Goal: Task Accomplishment & Management: Manage account settings

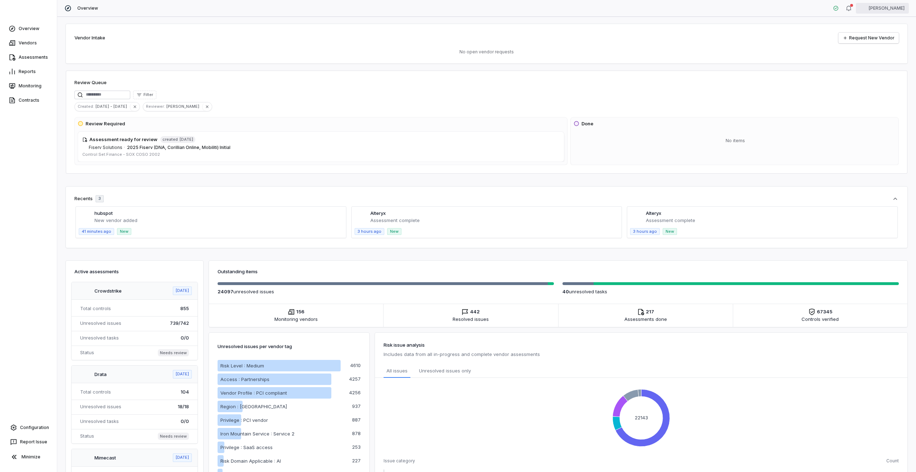
click at [896, 8] on html "Overview Vendors Assessments Reports Monitoring Contracts Configuration Report …" at bounding box center [458, 236] width 916 height 472
click at [877, 66] on div "Log out" at bounding box center [878, 65] width 55 height 11
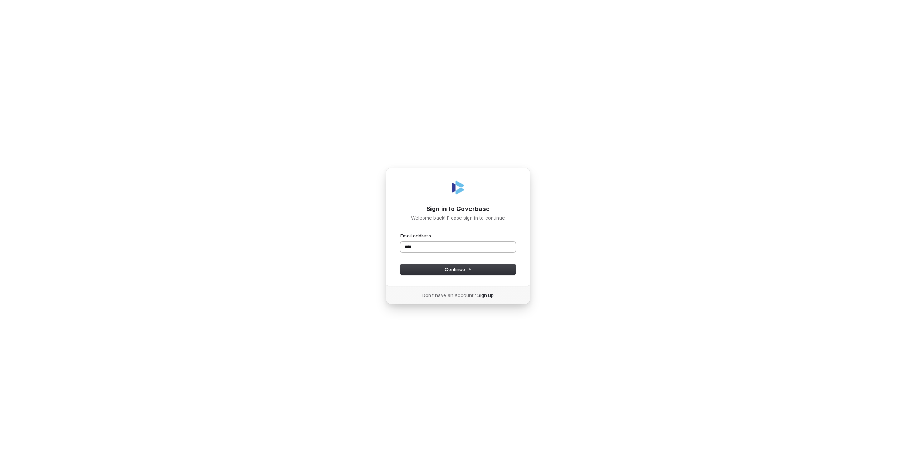
click at [510, 252] on input "****" at bounding box center [457, 247] width 115 height 11
click at [0, 471] on com-1password-button at bounding box center [0, 472] width 0 height 0
type input "****"
click at [0, 471] on com-1password-button at bounding box center [0, 472] width 0 height 0
type input "**********"
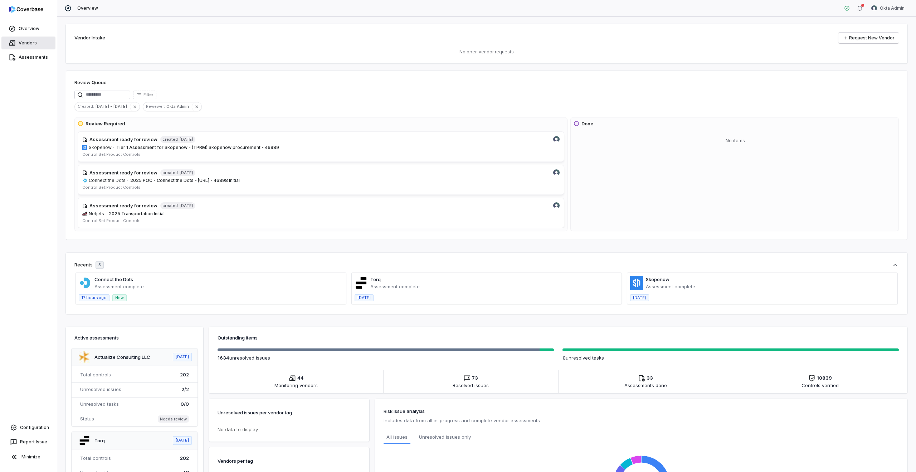
click at [25, 47] on link "Vendors" at bounding box center [28, 42] width 54 height 13
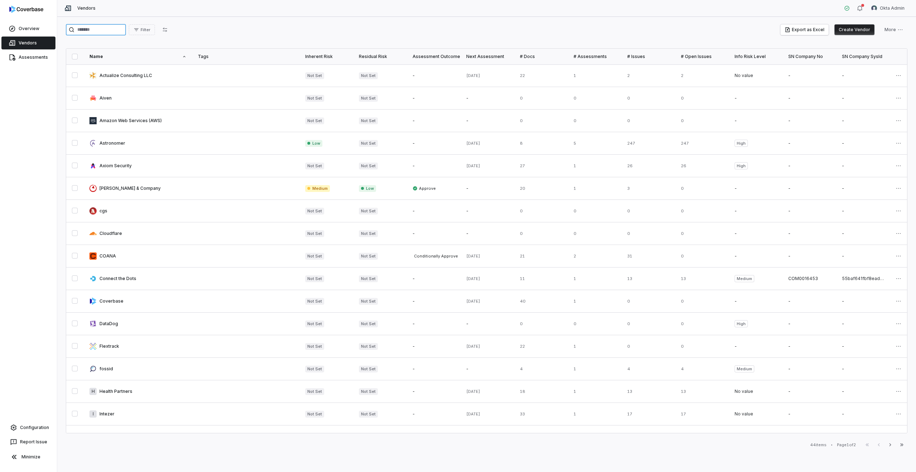
click at [112, 29] on input "search" at bounding box center [96, 29] width 60 height 11
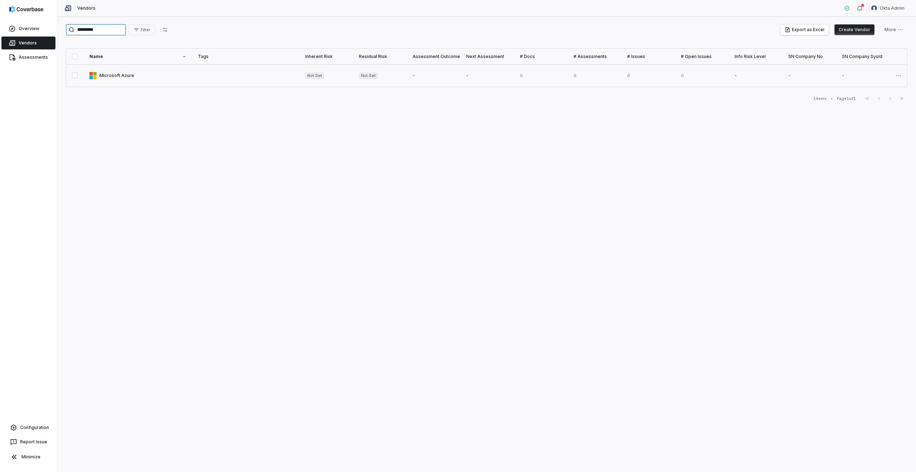
type input "*********"
click at [109, 72] on link at bounding box center [138, 75] width 108 height 22
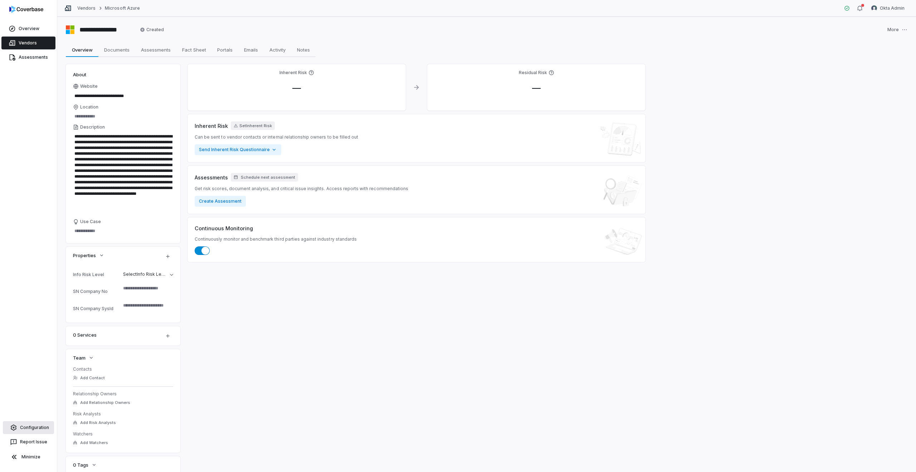
click at [29, 429] on link "Configuration" at bounding box center [28, 427] width 51 height 13
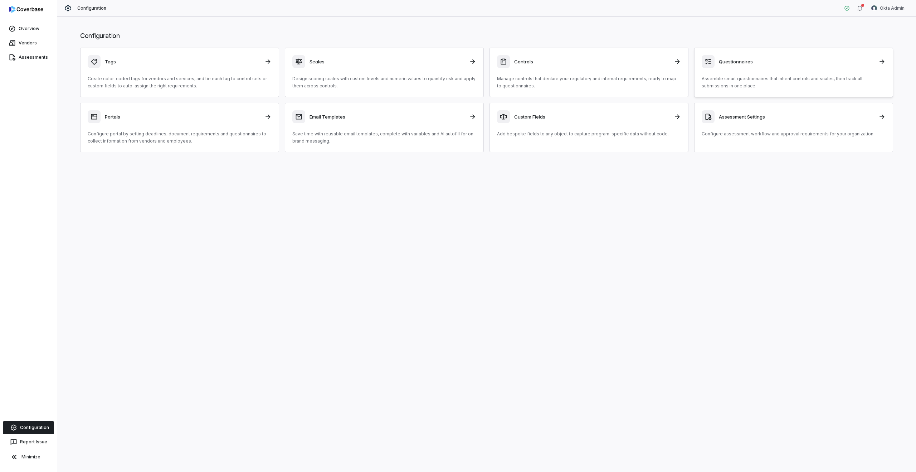
click at [768, 81] on p "Assemble smart questionnaires that inherit controls and scales, then track all …" at bounding box center [794, 82] width 184 height 14
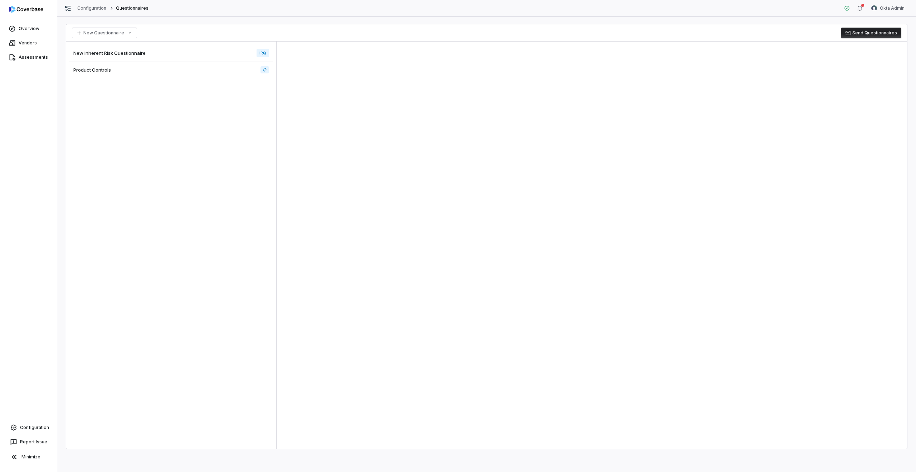
click at [87, 67] on span "Product Controls" at bounding box center [92, 70] width 38 height 6
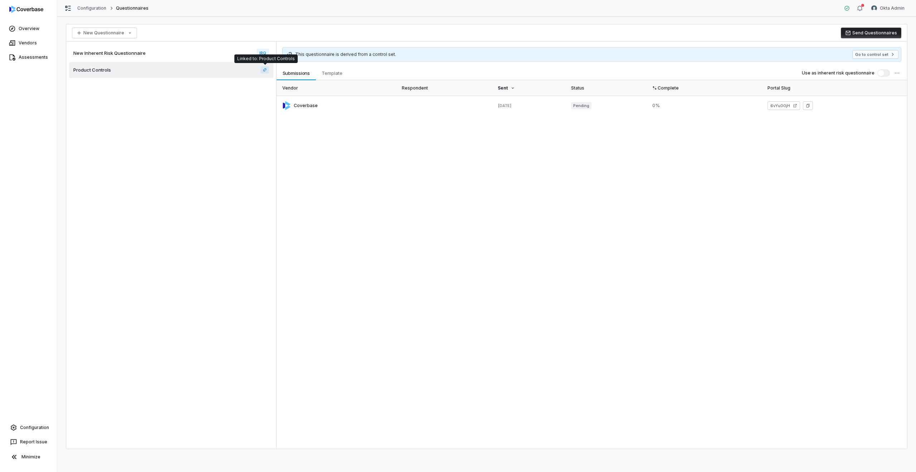
click at [266, 70] on icon at bounding box center [265, 70] width 4 height 4
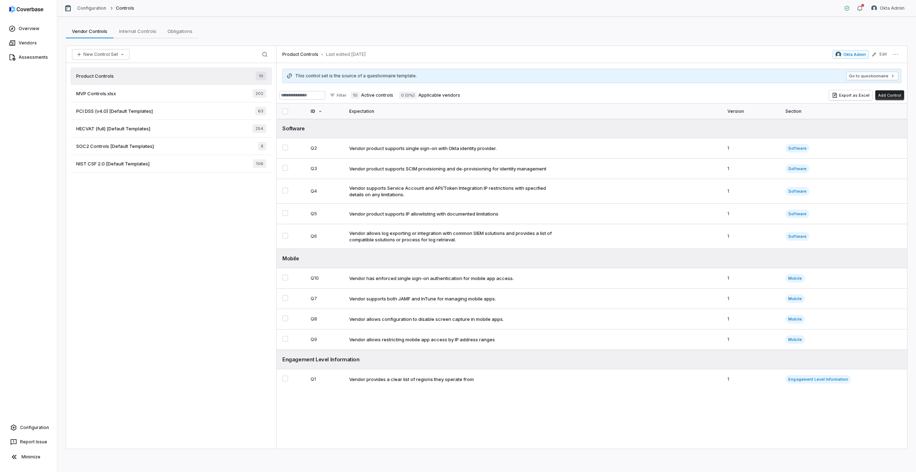
click at [857, 80] on div "This control set is the source of a questionnaire template. Go to questionnaire" at bounding box center [593, 76] width 618 height 14
click at [857, 75] on button "Go to questionnaire" at bounding box center [872, 76] width 52 height 9
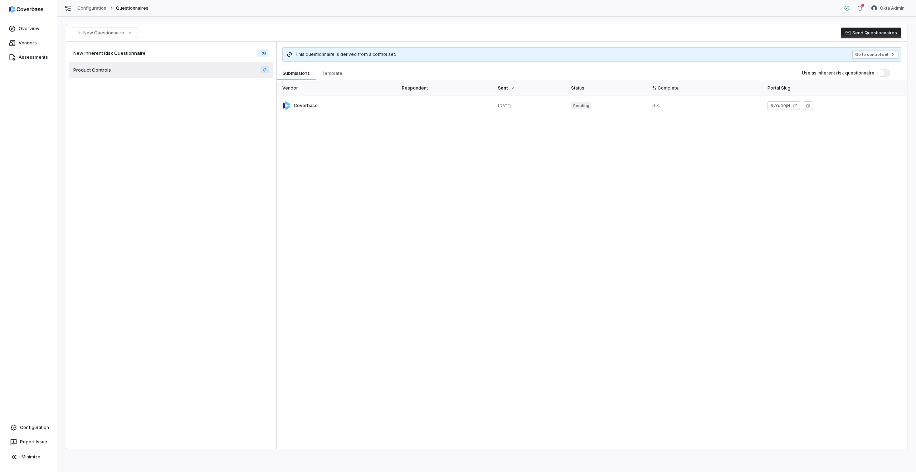
click at [20, 434] on div "Report Issue" at bounding box center [28, 441] width 54 height 14
click at [20, 427] on link "Configuration" at bounding box center [28, 427] width 51 height 13
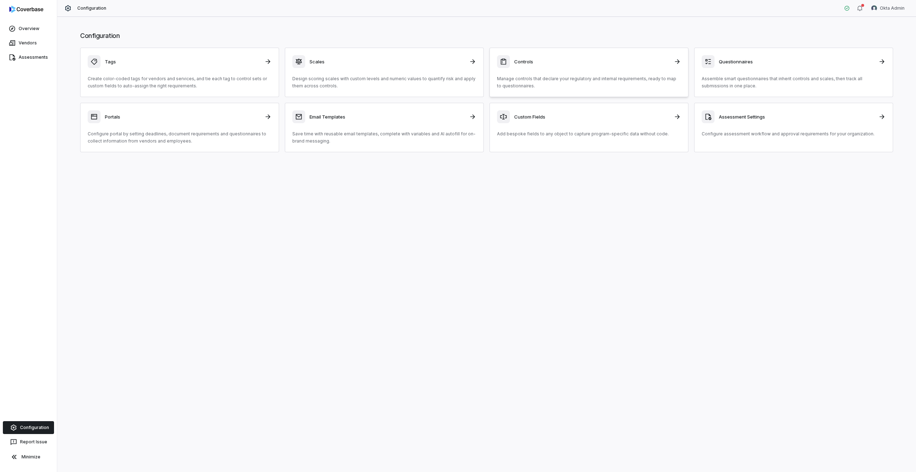
click at [539, 85] on p "Manage controls that declare your regulatory and internal requirements, ready t…" at bounding box center [589, 82] width 184 height 14
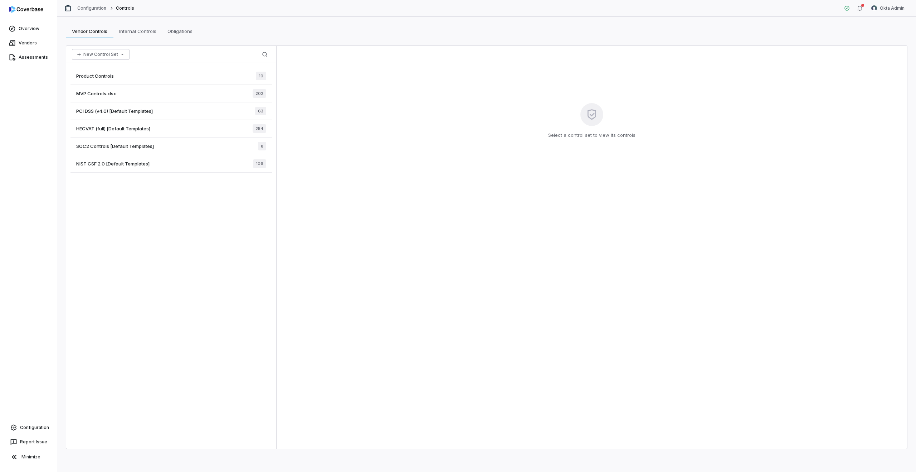
click at [158, 95] on div "MVP Controls.xlsx 202" at bounding box center [170, 94] width 201 height 18
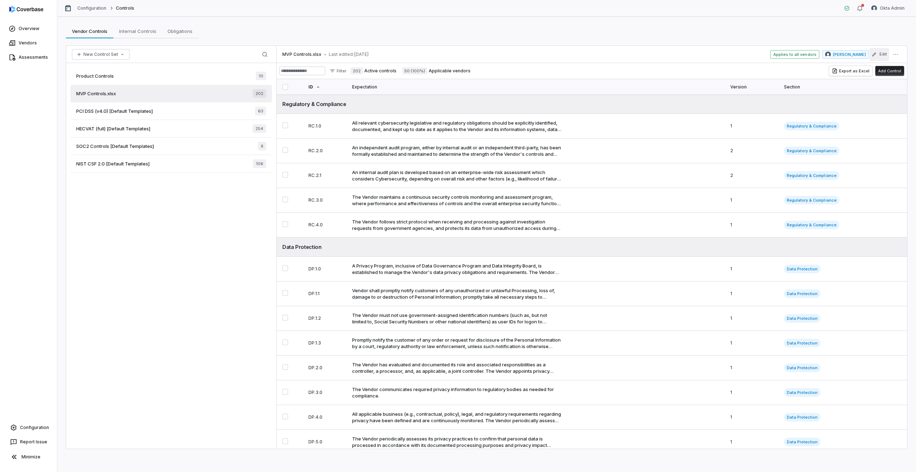
click at [880, 56] on button "Edit" at bounding box center [879, 54] width 20 height 13
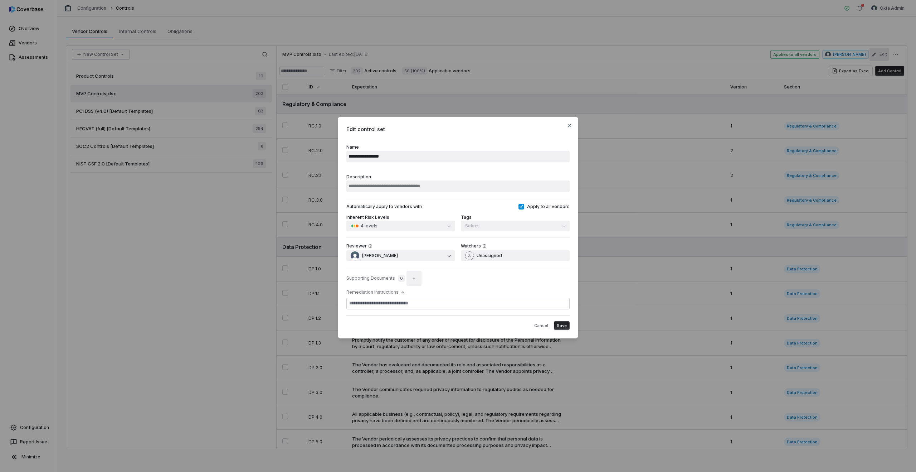
click at [413, 276] on icon "button" at bounding box center [414, 278] width 4 height 4
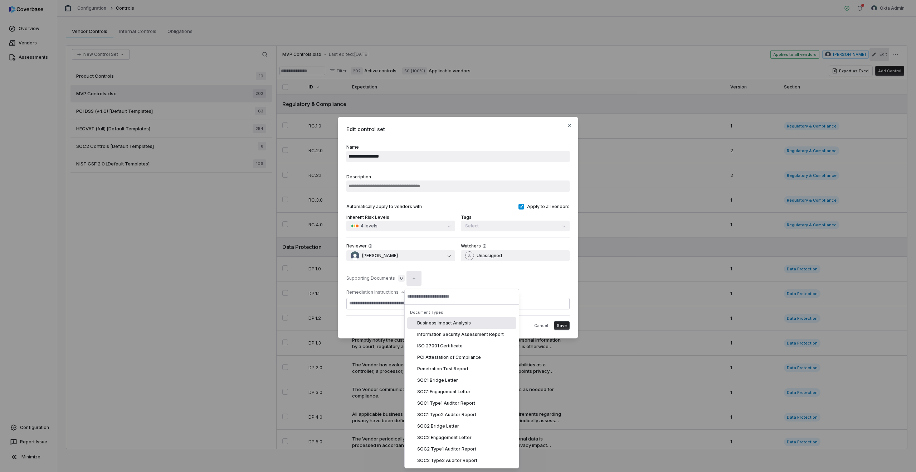
click at [385, 280] on span "Supporting Documents" at bounding box center [370, 278] width 49 height 6
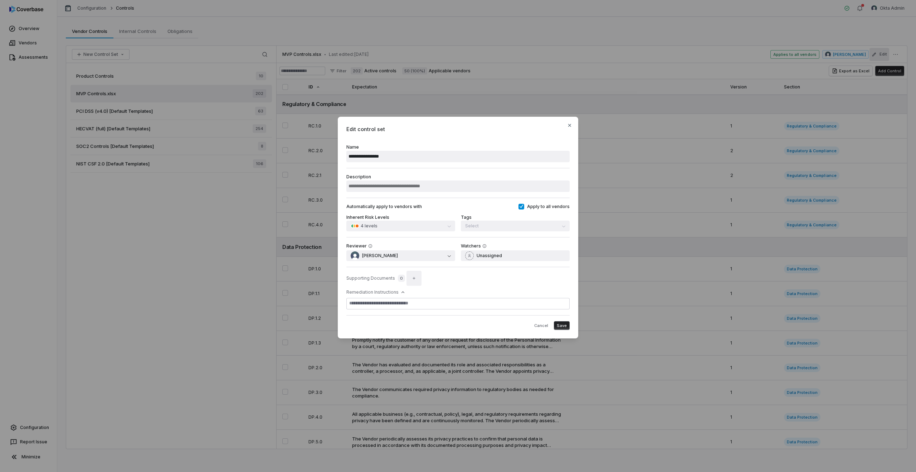
click at [412, 279] on icon "button" at bounding box center [414, 278] width 4 height 4
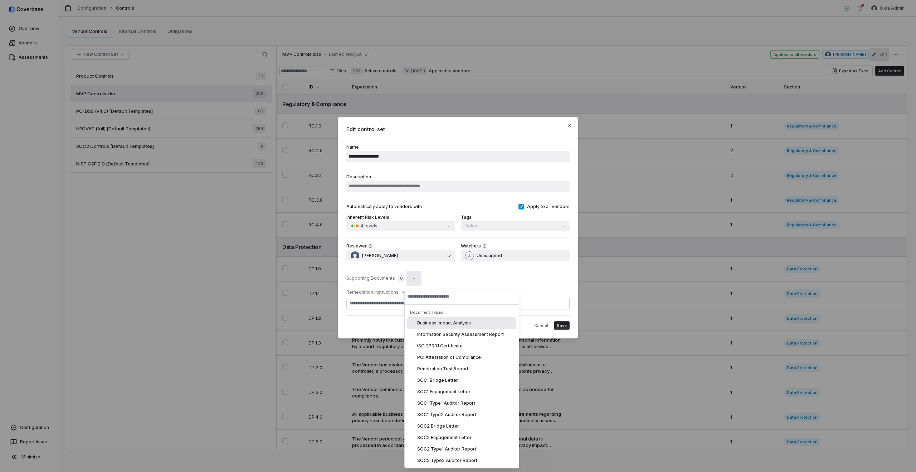
click at [399, 278] on span "0" at bounding box center [401, 277] width 7 height 7
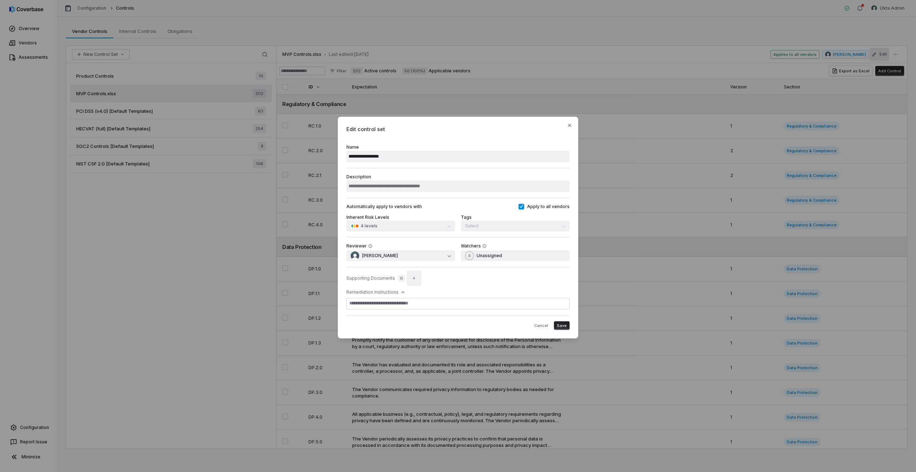
click at [408, 275] on button "button" at bounding box center [413, 278] width 15 height 15
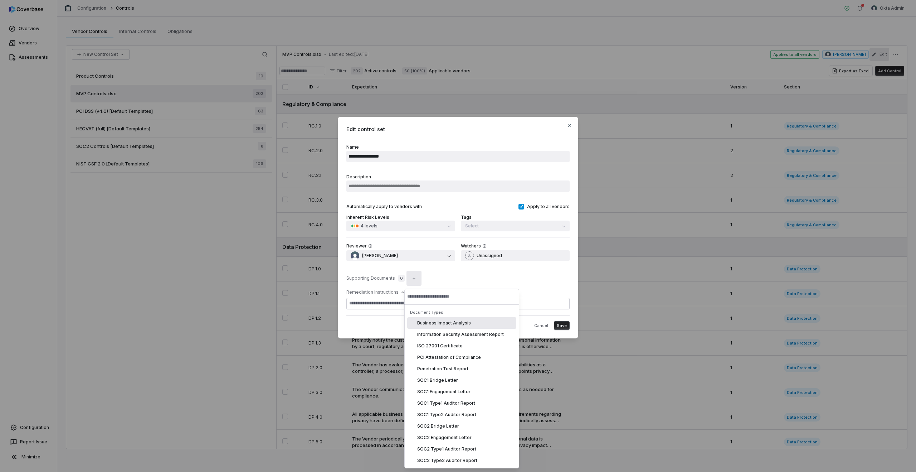
click at [367, 283] on div "Supporting Documents 0" at bounding box center [457, 278] width 223 height 11
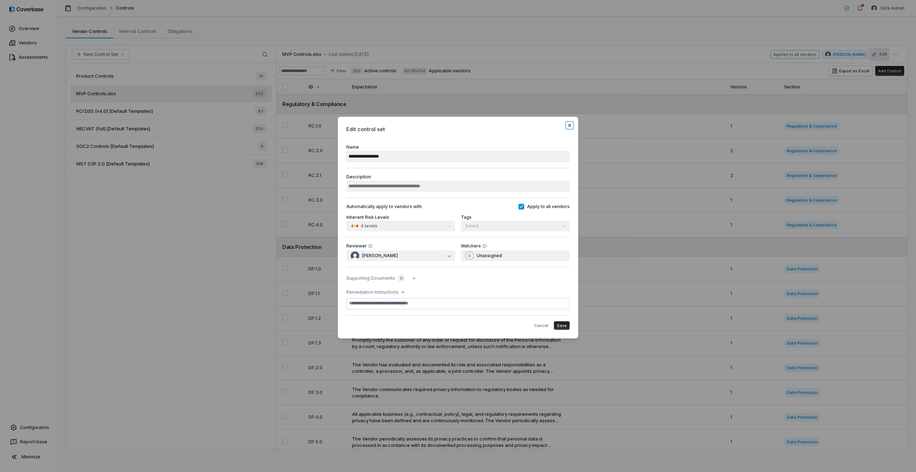
click at [572, 126] on icon "button" at bounding box center [570, 125] width 6 height 6
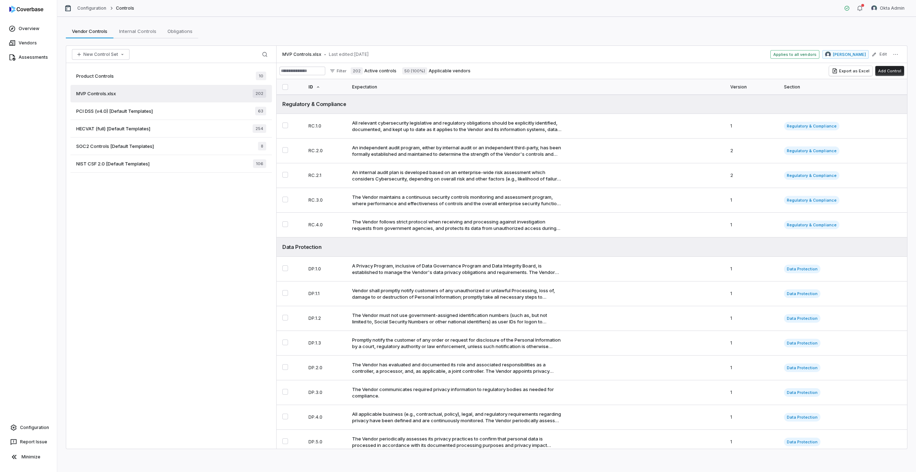
click at [112, 77] on span "Product Controls" at bounding box center [95, 76] width 38 height 6
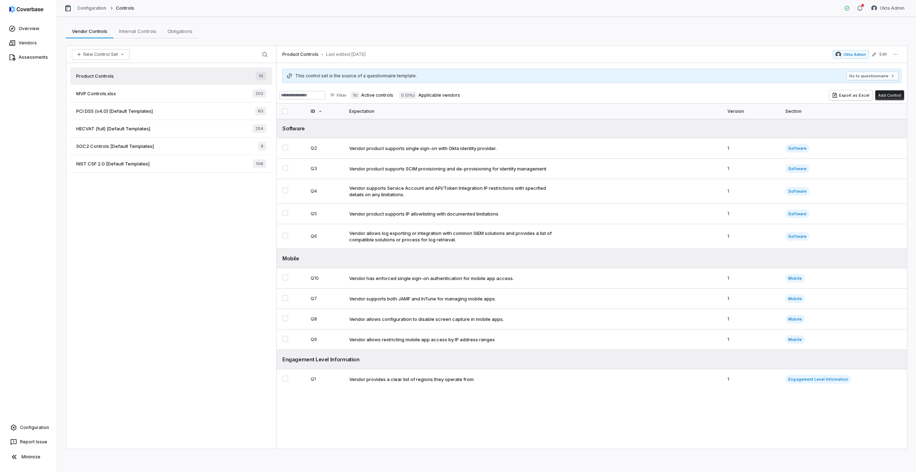
click at [179, 96] on div "MVP Controls.xlsx 202" at bounding box center [170, 94] width 201 height 18
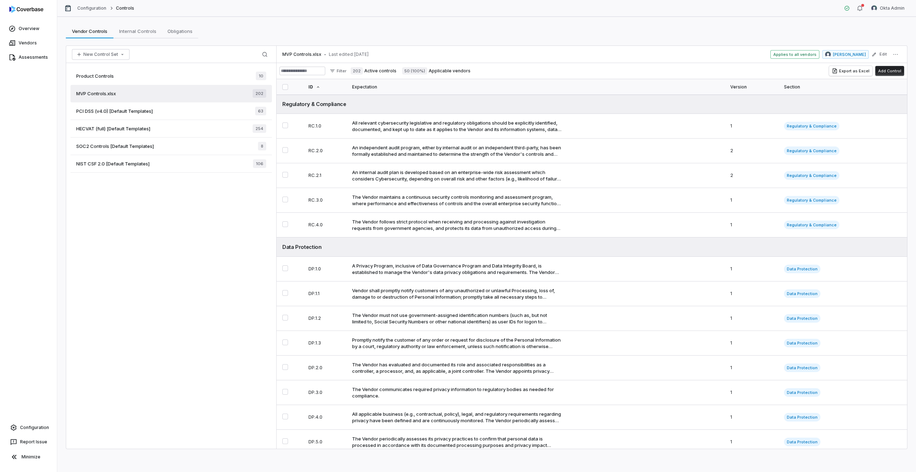
click at [187, 78] on div "Product Controls 10" at bounding box center [170, 76] width 201 height 18
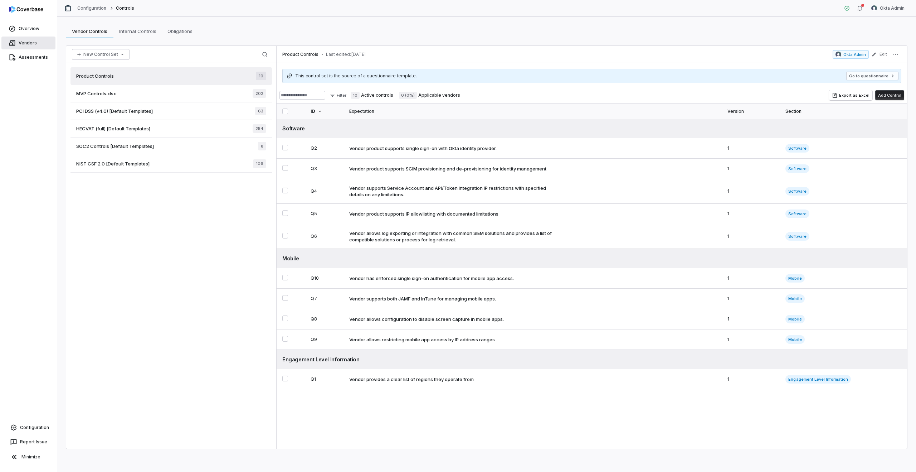
click at [25, 44] on link "Vendors" at bounding box center [28, 42] width 54 height 13
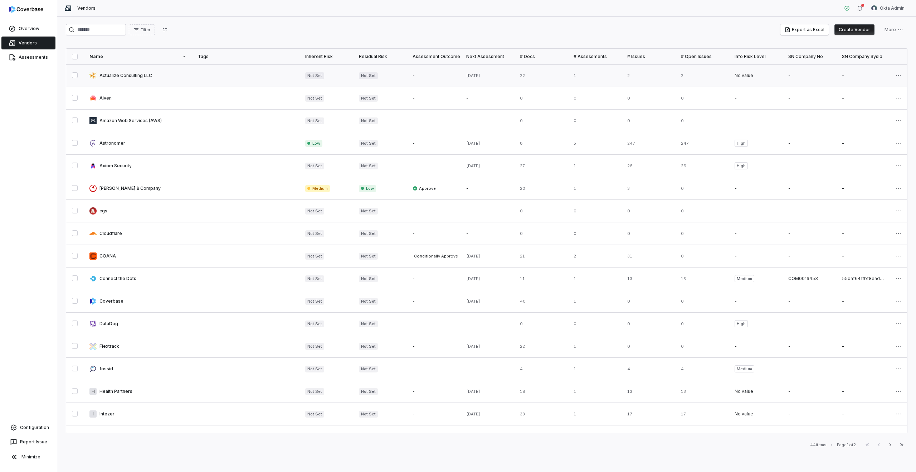
click at [185, 79] on link at bounding box center [138, 75] width 108 height 22
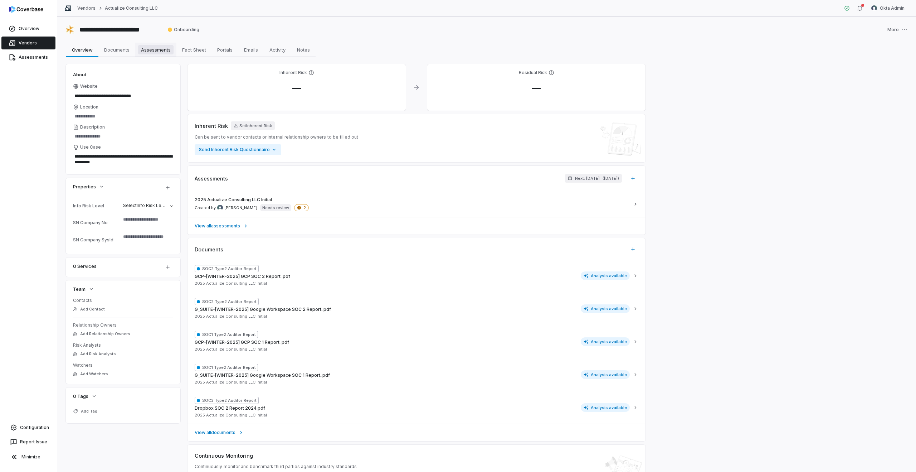
click at [147, 54] on span "Assessments" at bounding box center [155, 49] width 35 height 9
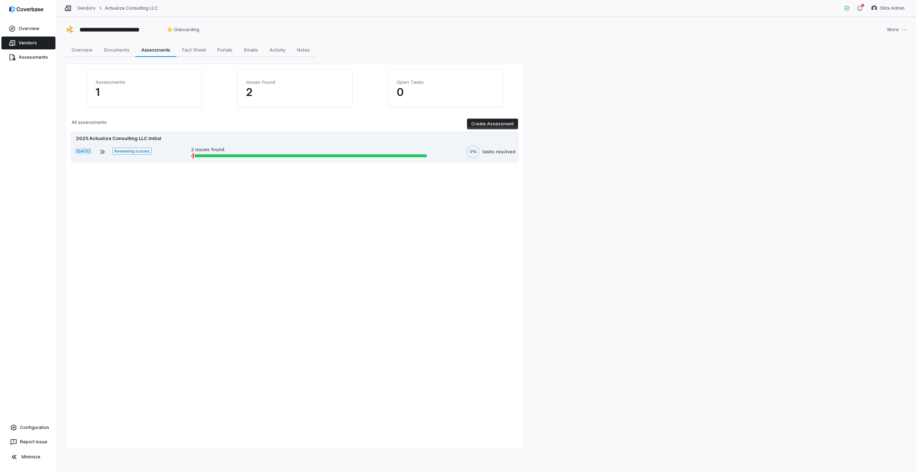
click at [167, 142] on div "2025 Actualize Consulting LLC Initial Jun 10, 2025 Reviewing issues 2 issues fo…" at bounding box center [295, 146] width 447 height 29
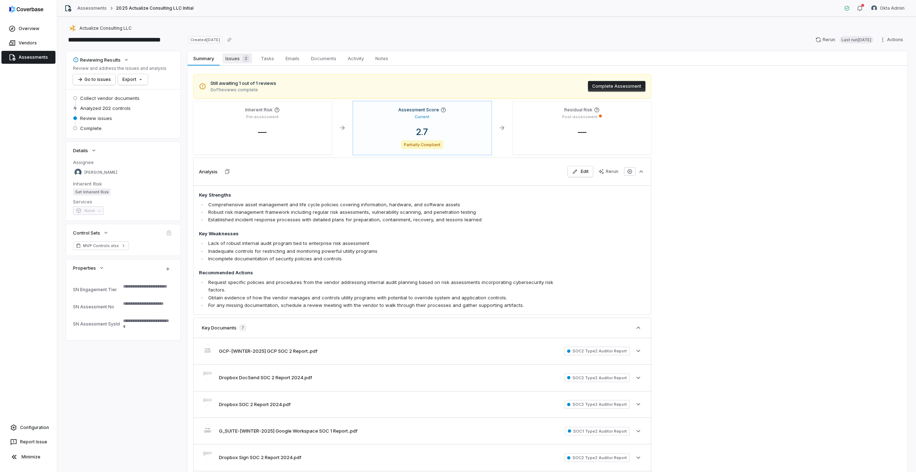
click at [228, 61] on span "Issues 2" at bounding box center [238, 58] width 30 height 10
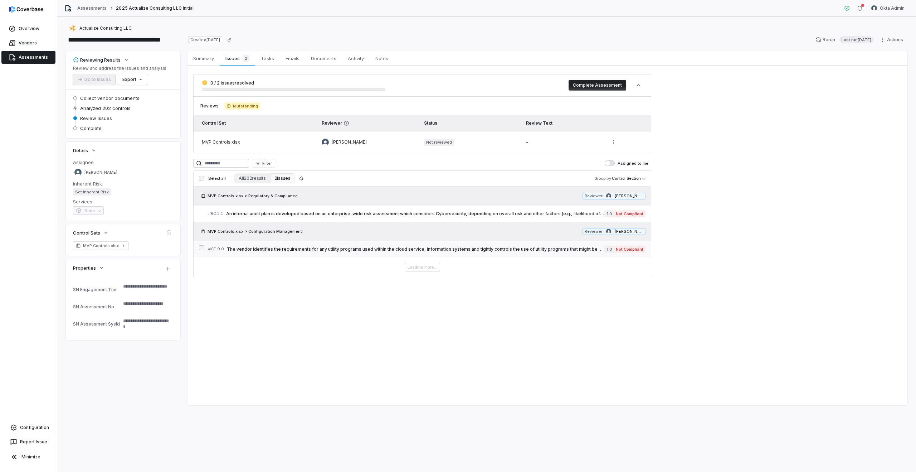
click at [300, 247] on span "The vendor identifies the requirements for any utility programs used within the…" at bounding box center [415, 249] width 377 height 6
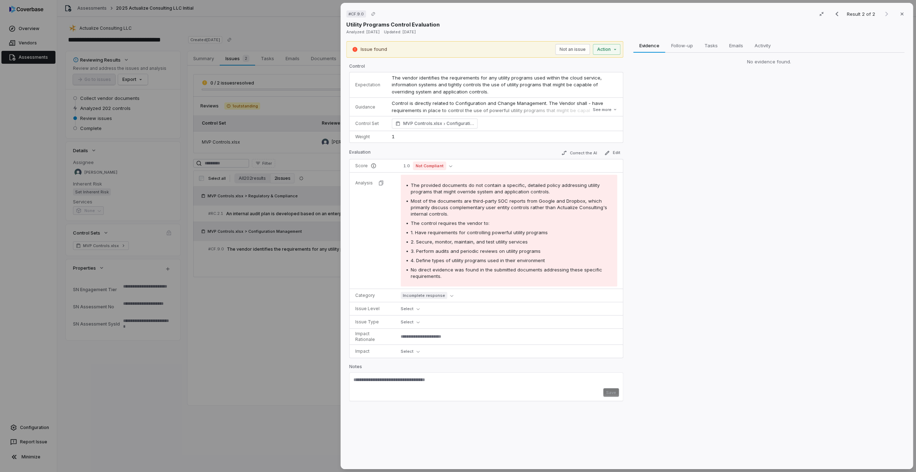
click at [290, 216] on div "# CF.9.0 Result 2 of 2 Close Utility Programs Control Evaluation Analyzed: 2 mo…" at bounding box center [458, 236] width 916 height 472
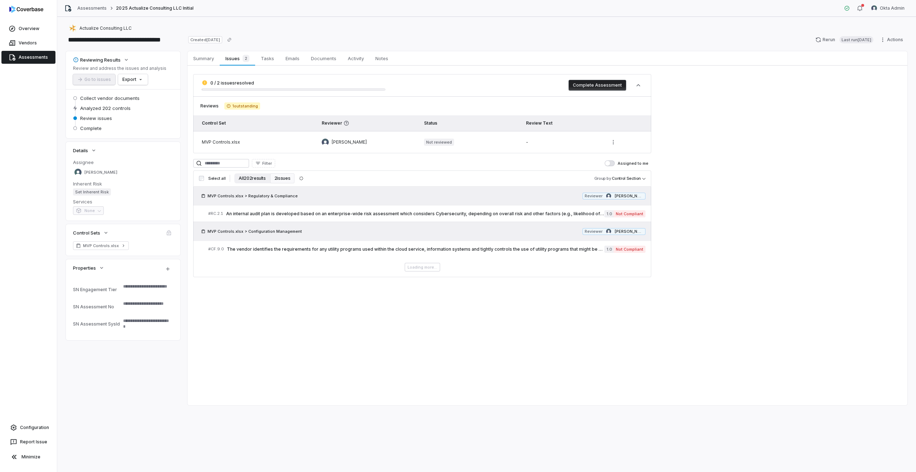
click at [240, 174] on button "All 202 results" at bounding box center [251, 178] width 35 height 10
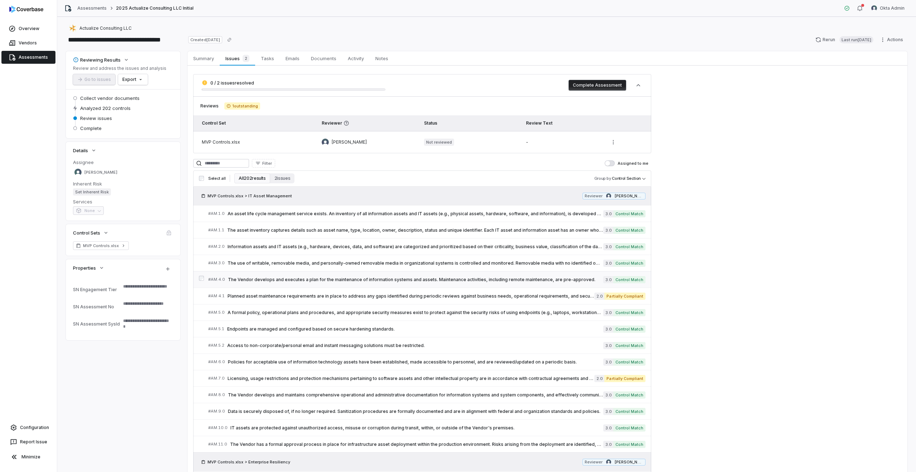
click at [373, 280] on span "The Vendor develops and executes a plan for the maintenance of information syst…" at bounding box center [415, 280] width 375 height 6
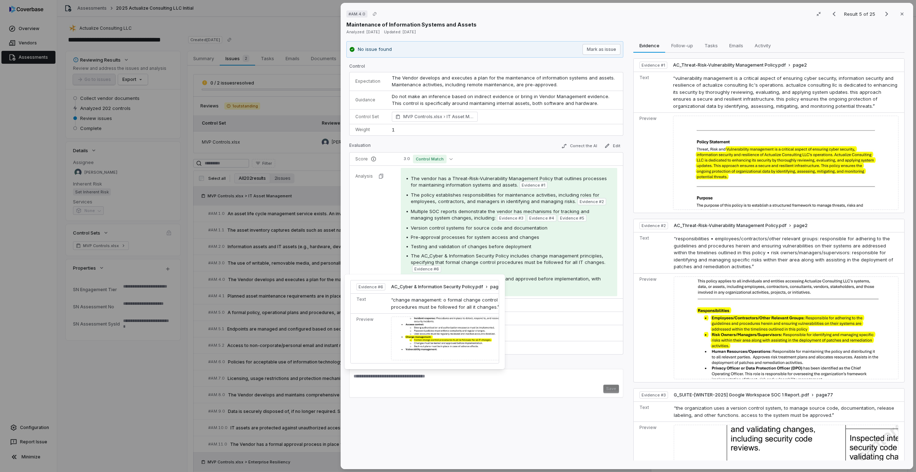
click at [435, 262] on span "The AC_Cyber & Information Security Policy includes change management principle…" at bounding box center [508, 259] width 195 height 12
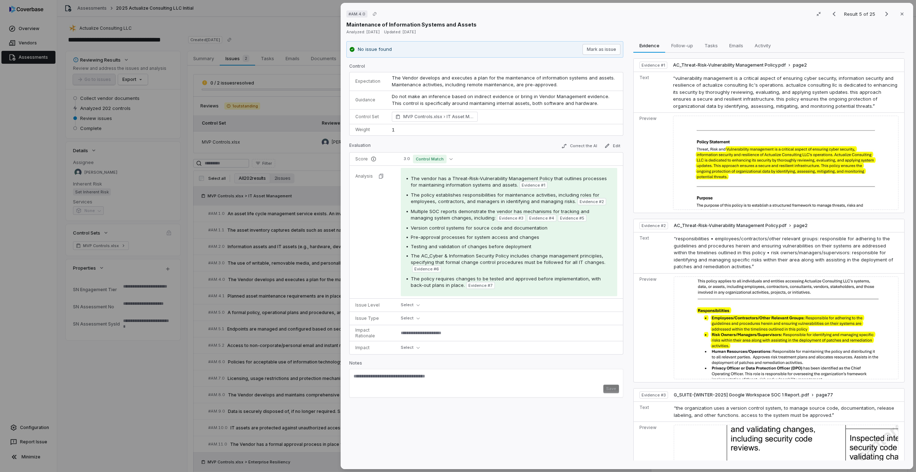
click at [439, 237] on span "Pre-approval processes for system access and changes" at bounding box center [475, 237] width 128 height 6
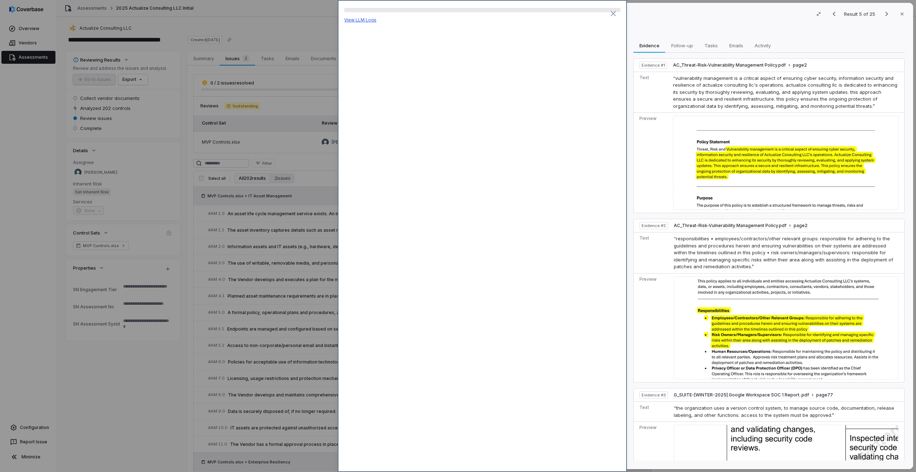
click at [360, 21] on link "View LLM Logs" at bounding box center [360, 19] width 32 height 5
click at [901, 11] on icon "button" at bounding box center [902, 14] width 6 height 6
type textarea "*"
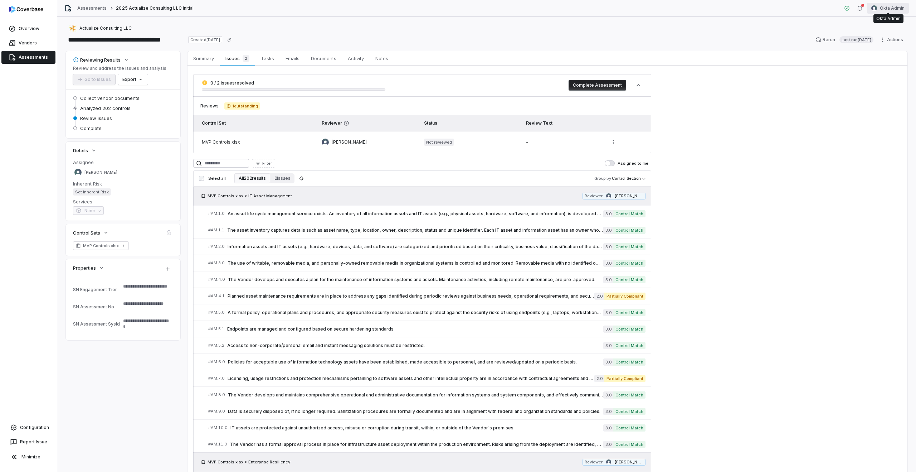
click at [881, 9] on html "**********" at bounding box center [458, 236] width 916 height 472
click at [876, 67] on div "Log out" at bounding box center [878, 65] width 55 height 11
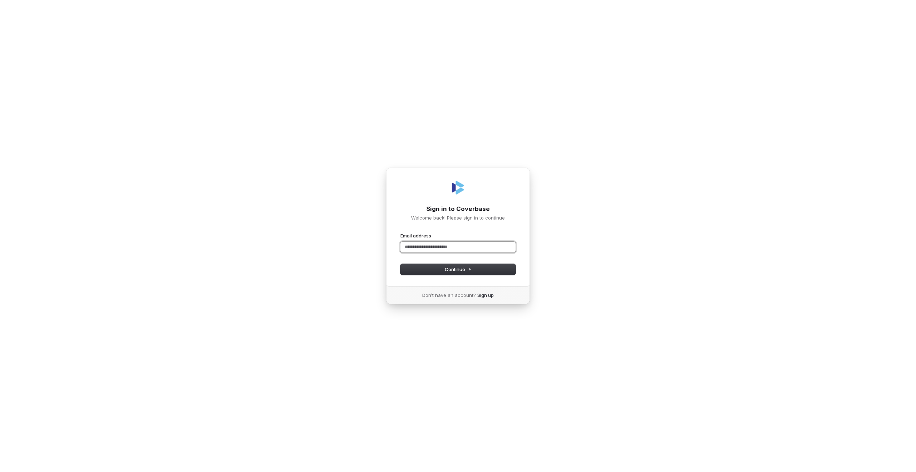
click at [435, 246] on input "Email address" at bounding box center [457, 247] width 115 height 11
type input "**********"
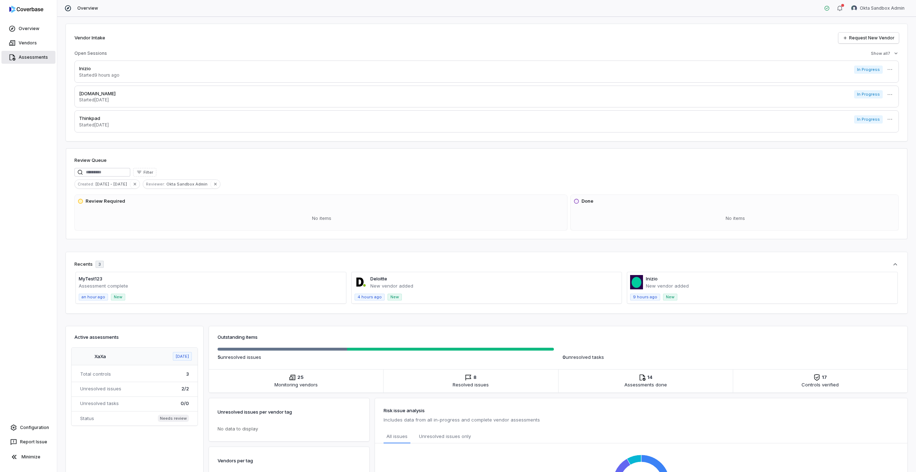
click at [26, 56] on link "Assessments" at bounding box center [28, 57] width 54 height 13
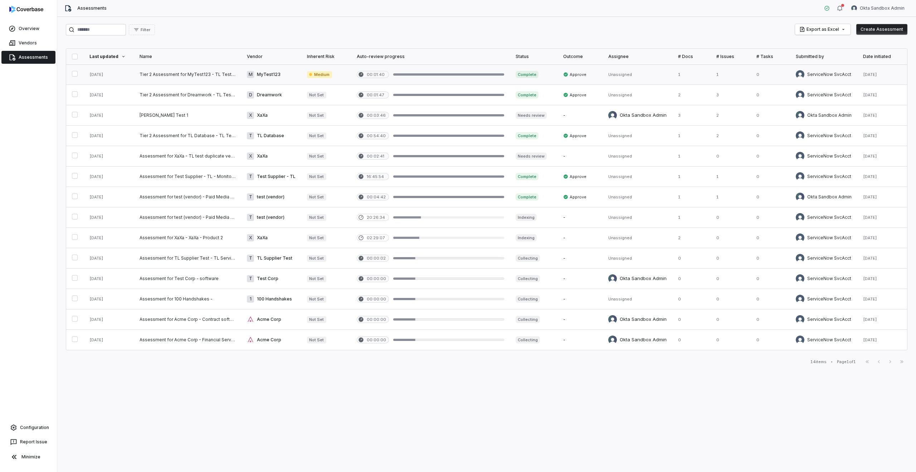
click at [171, 77] on link at bounding box center [187, 74] width 107 height 20
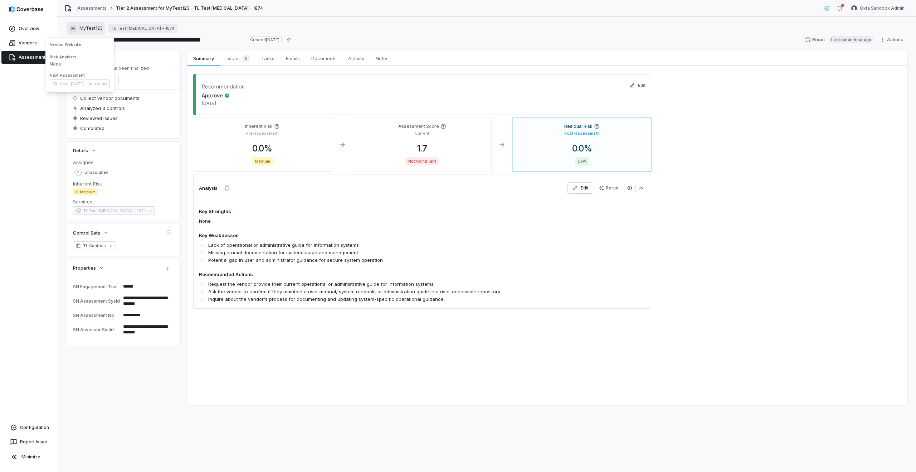
click at [86, 28] on span "MyTest123" at bounding box center [90, 28] width 23 height 6
click at [128, 28] on link "TL Test [MEDICAL_DATA] - 1874" at bounding box center [142, 28] width 69 height 9
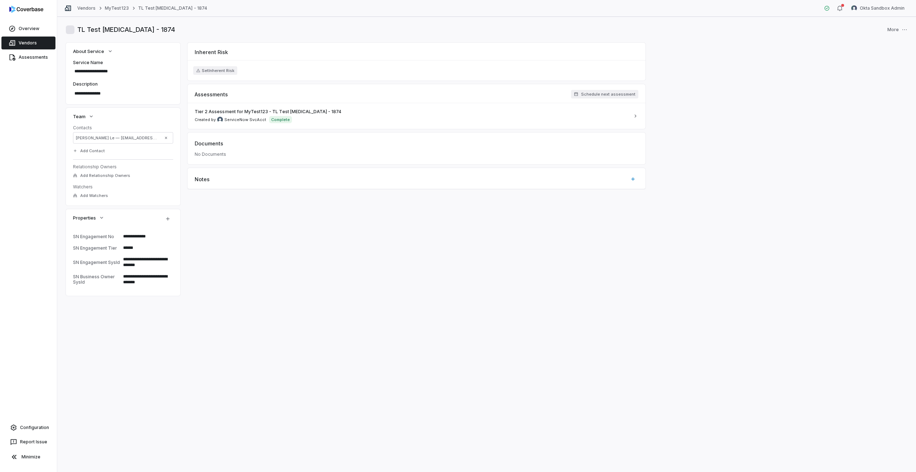
click at [150, 280] on textarea "**********" at bounding box center [145, 279] width 50 height 16
click at [275, 111] on span "Tier 2 Assessment for MyTest123 - TL Test [MEDICAL_DATA] - 1874" at bounding box center [268, 112] width 147 height 6
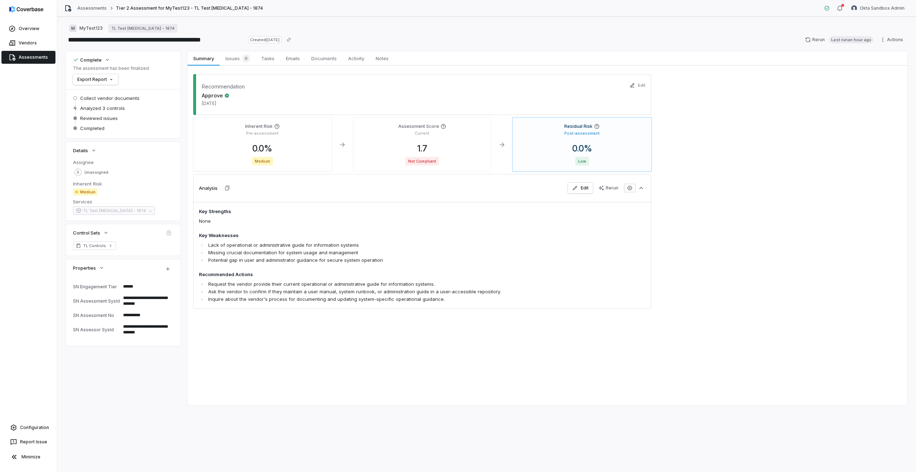
click at [123, 330] on textarea "**********" at bounding box center [145, 329] width 50 height 16
click at [232, 58] on span "Issues 0" at bounding box center [238, 58] width 30 height 10
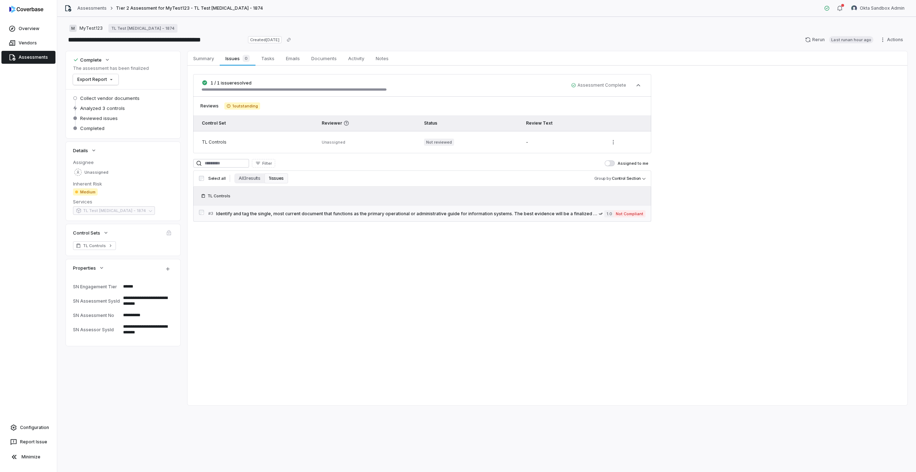
click at [292, 215] on span "Identify and tag the single, most current document that functions as the primar…" at bounding box center [407, 214] width 383 height 6
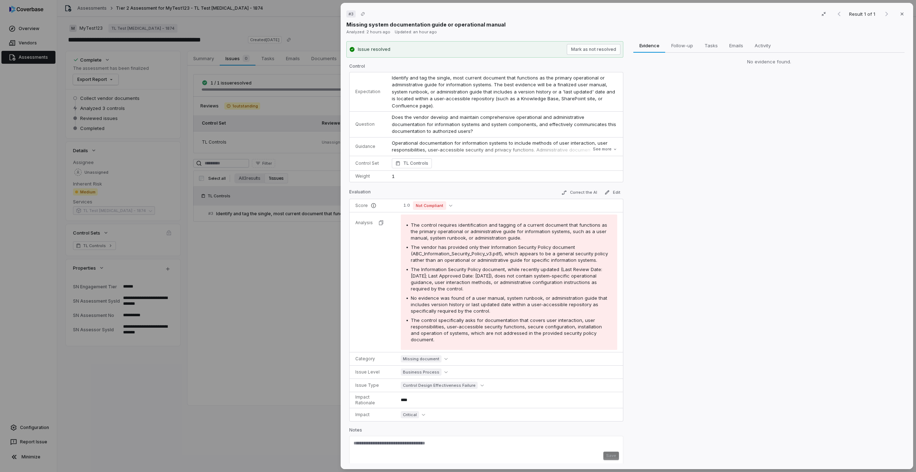
click at [233, 13] on div "# 3 Result 1 of 1 Close Missing system documentation guide or operational manua…" at bounding box center [458, 236] width 916 height 472
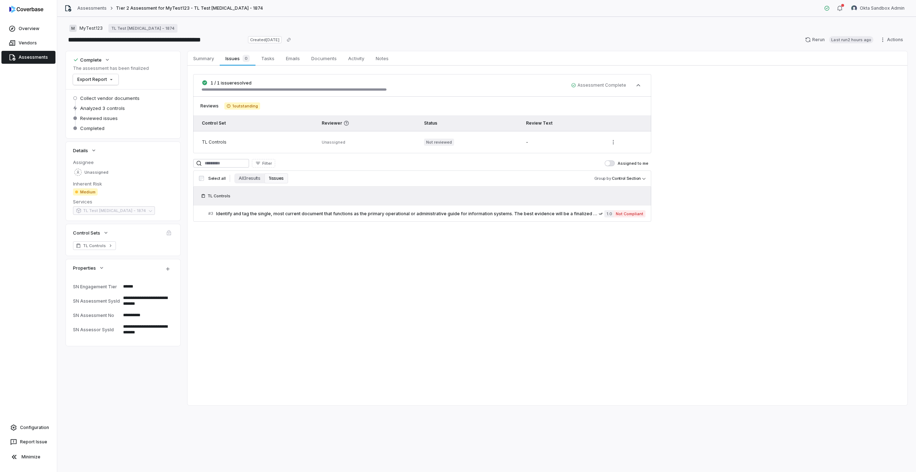
click at [136, 298] on textarea "**********" at bounding box center [145, 301] width 50 height 16
click at [139, 331] on textarea "**********" at bounding box center [145, 329] width 50 height 16
click at [275, 214] on span "Identify and tag the single, most current document that functions as the primar…" at bounding box center [407, 214] width 383 height 6
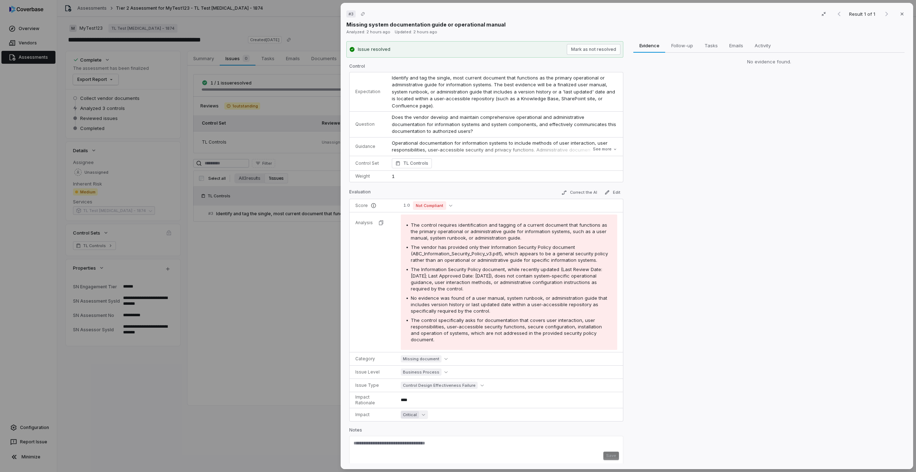
click at [413, 411] on span "Critical" at bounding box center [410, 414] width 18 height 7
type textarea "*"
